Goal: Information Seeking & Learning: Learn about a topic

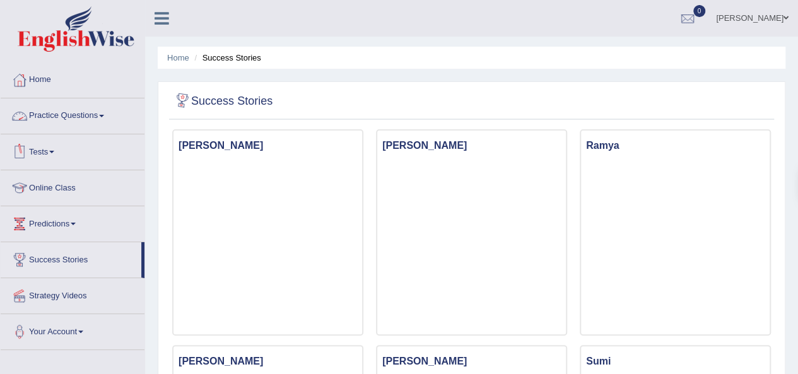
click at [83, 116] on link "Practice Questions" at bounding box center [73, 114] width 144 height 32
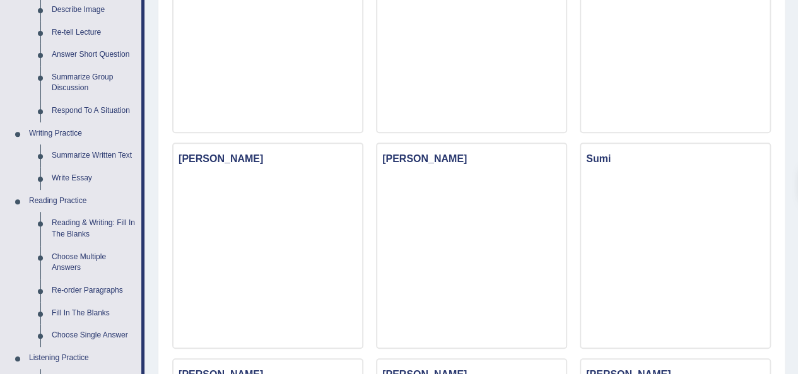
scroll to position [285, 0]
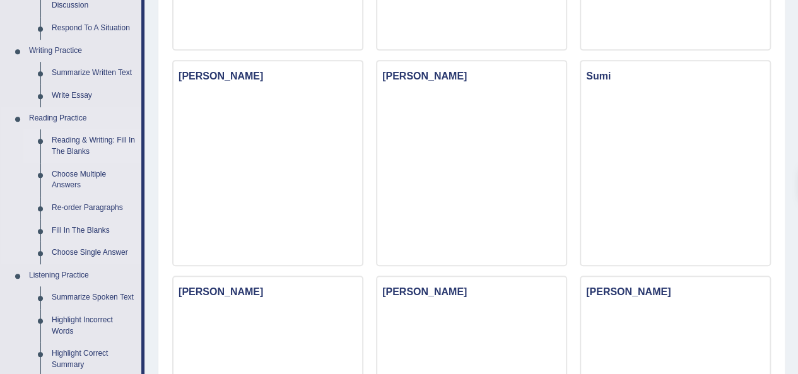
click at [85, 138] on link "Reading & Writing: Fill In The Blanks" at bounding box center [93, 145] width 95 height 33
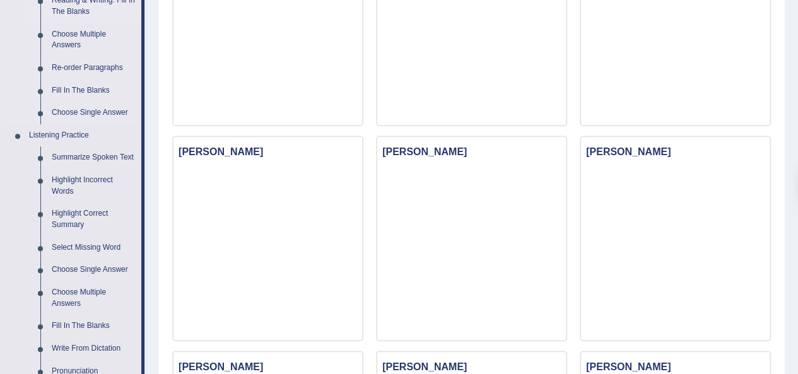
scroll to position [903, 0]
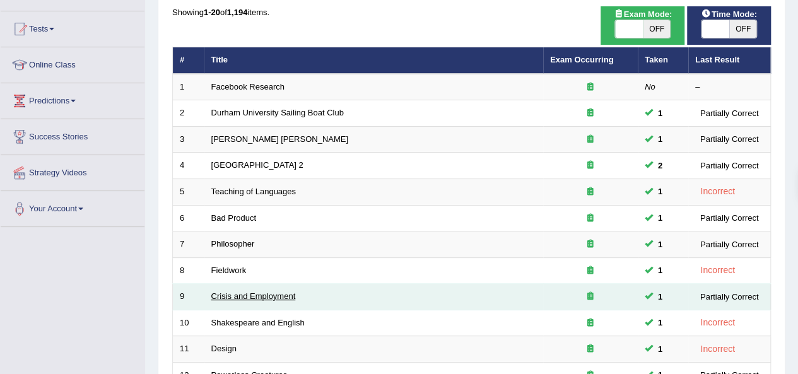
click at [246, 295] on link "Crisis and Employment" at bounding box center [253, 296] width 85 height 9
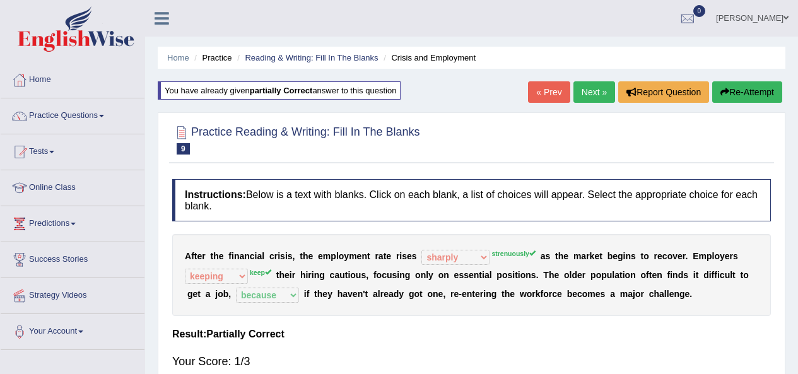
select select "sharply"
select select "keeping"
select select "because"
